Goal: Task Accomplishment & Management: Check status

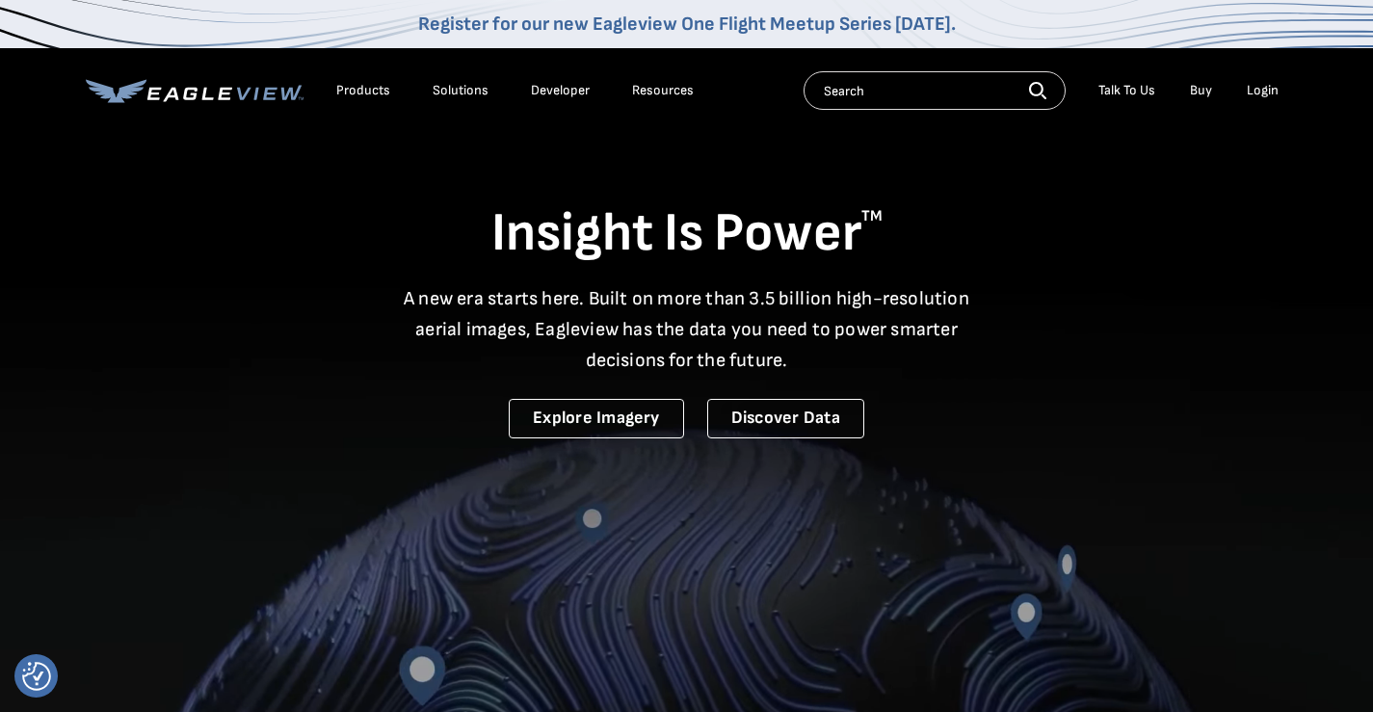
click at [1264, 89] on div "Login" at bounding box center [1263, 90] width 32 height 17
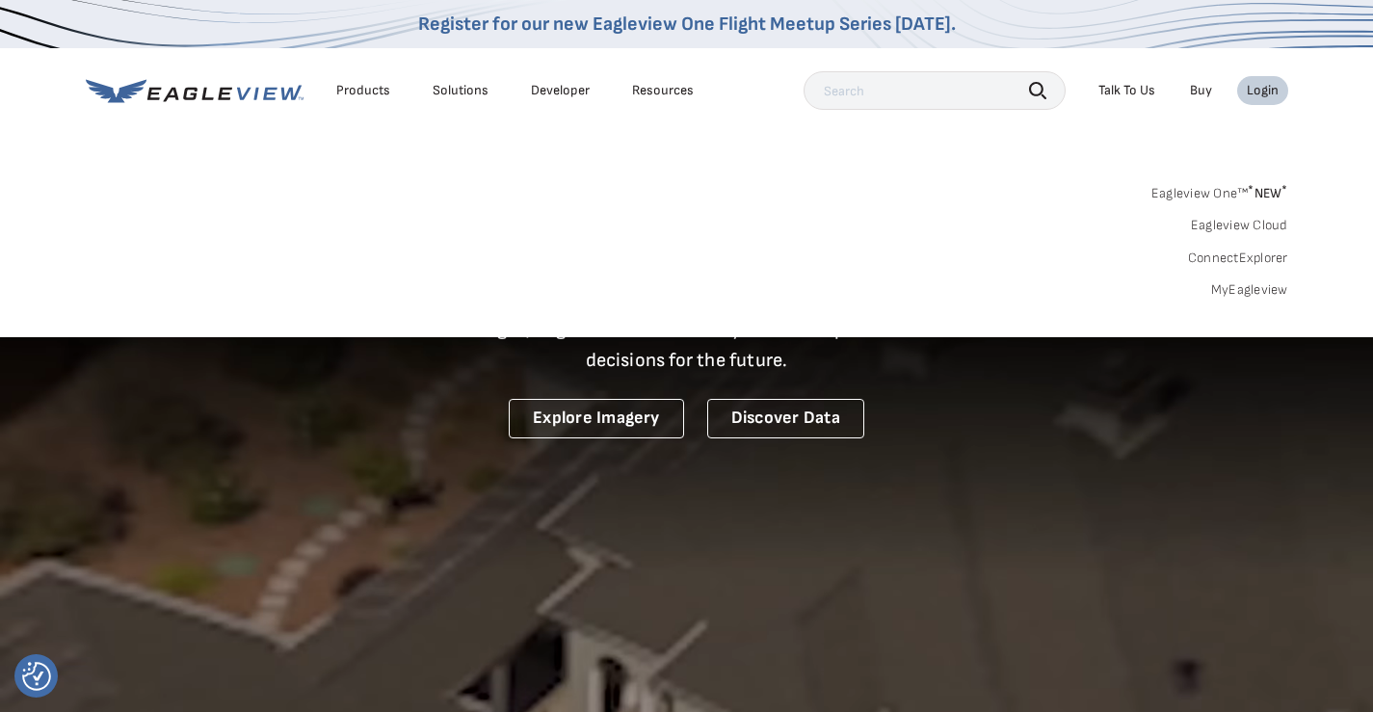
click at [1251, 282] on link "MyEagleview" at bounding box center [1249, 289] width 77 height 17
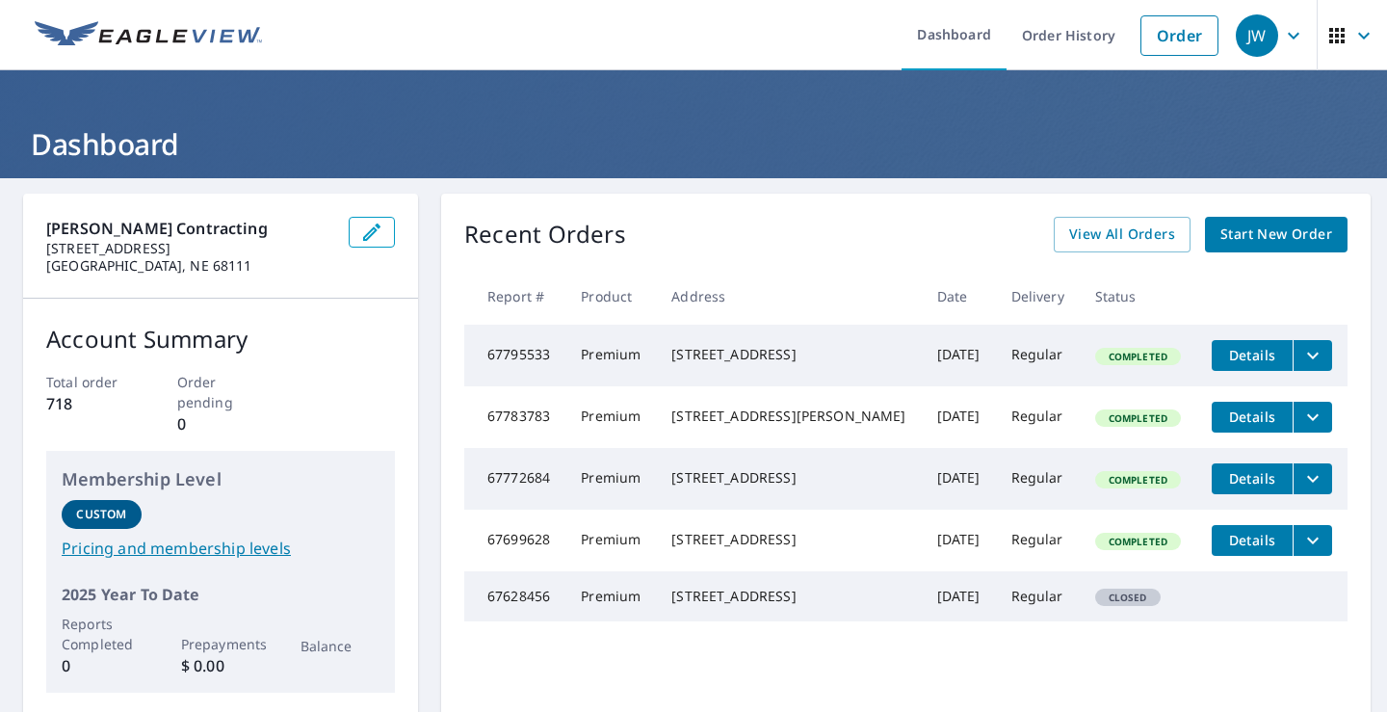
click at [1242, 234] on span "Start New Order" at bounding box center [1277, 235] width 112 height 24
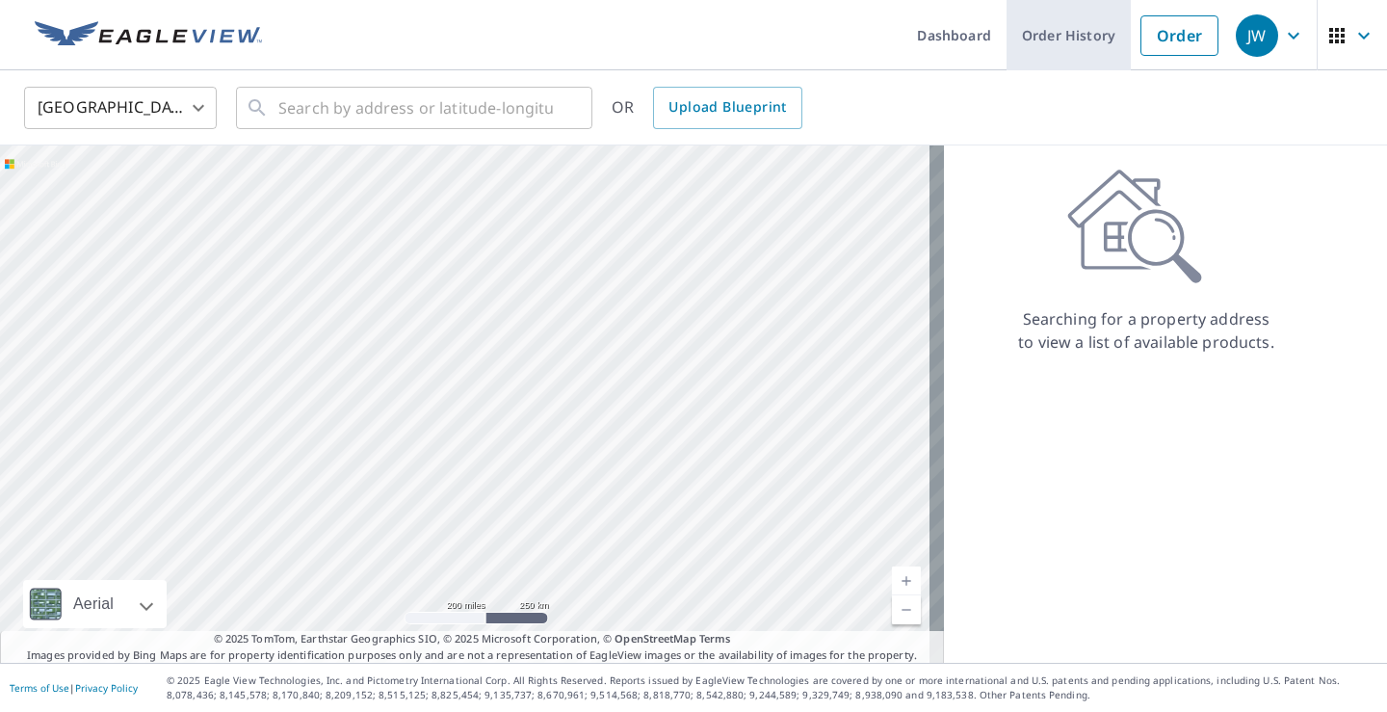
click at [1053, 48] on link "Order History" at bounding box center [1069, 35] width 124 height 70
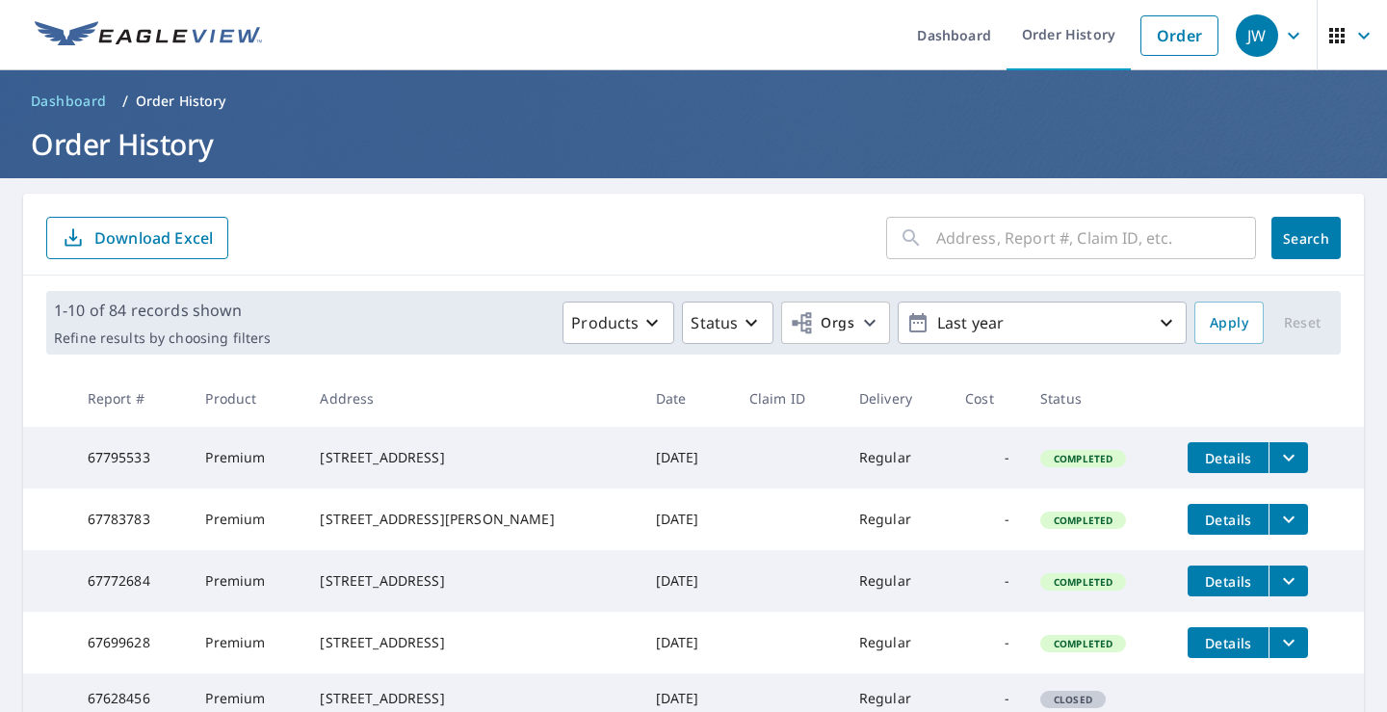
scroll to position [96, 0]
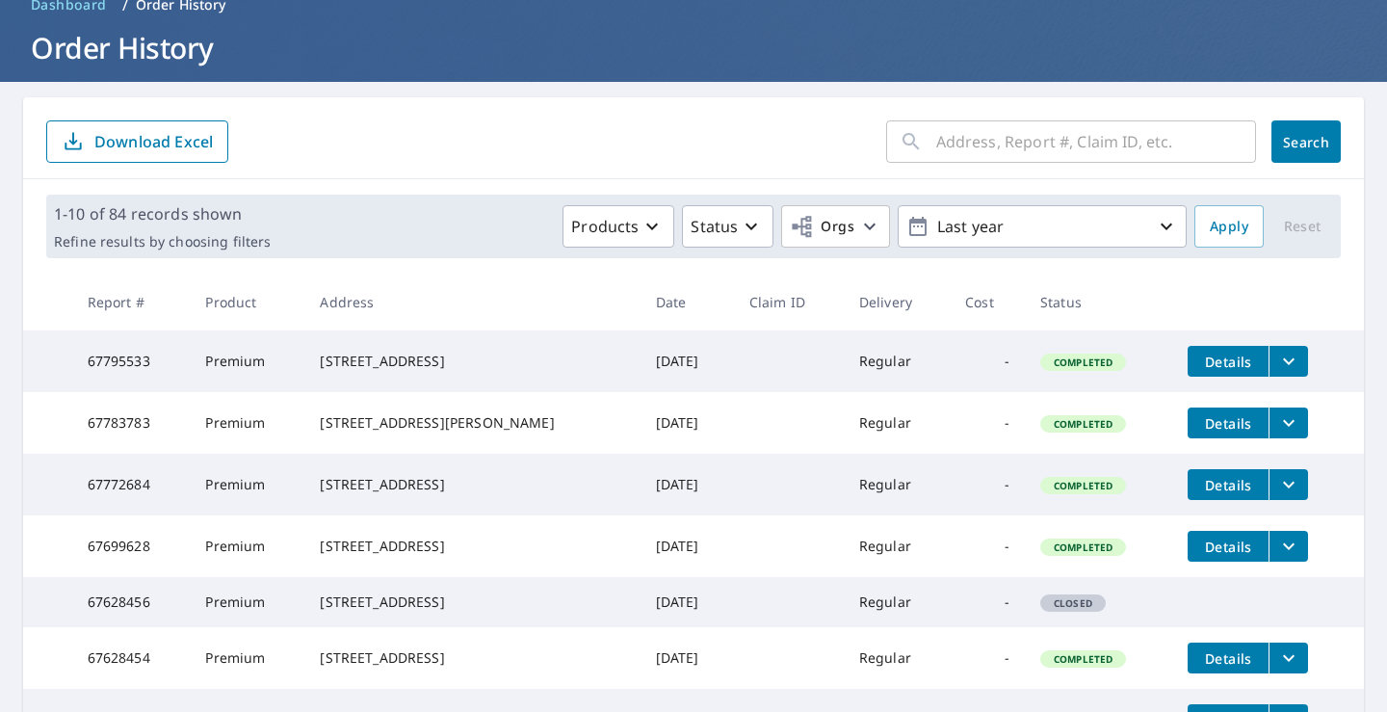
click at [1277, 434] on icon "filesDropdownBtn-67783783" at bounding box center [1288, 422] width 23 height 23
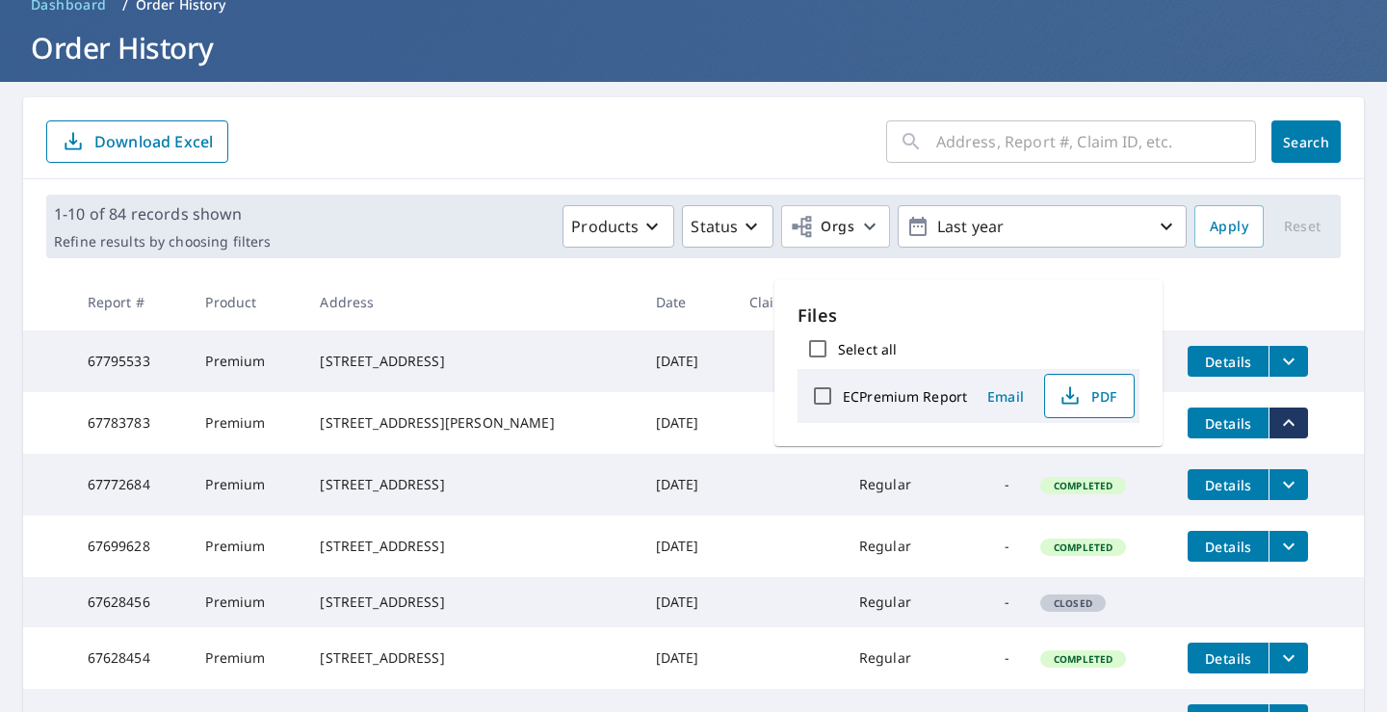
click at [1076, 391] on icon "button" at bounding box center [1070, 395] width 23 height 23
